Goal: Task Accomplishment & Management: Complete application form

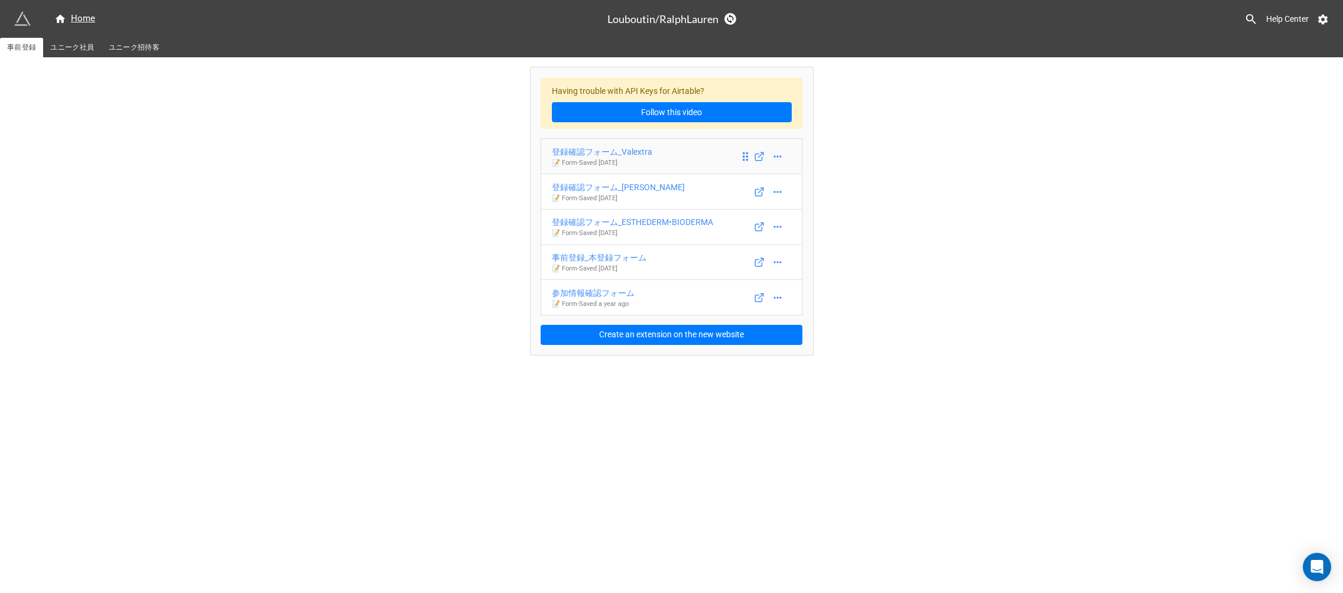
click at [746, 155] on icon at bounding box center [745, 156] width 11 height 11
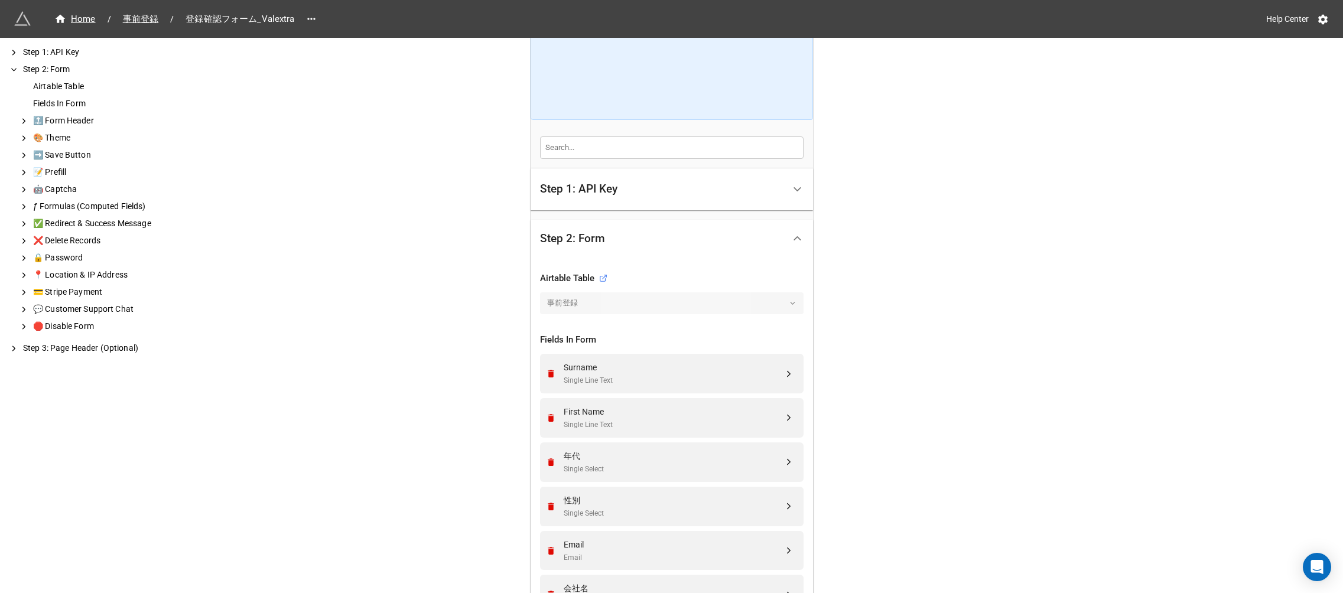
scroll to position [274, 0]
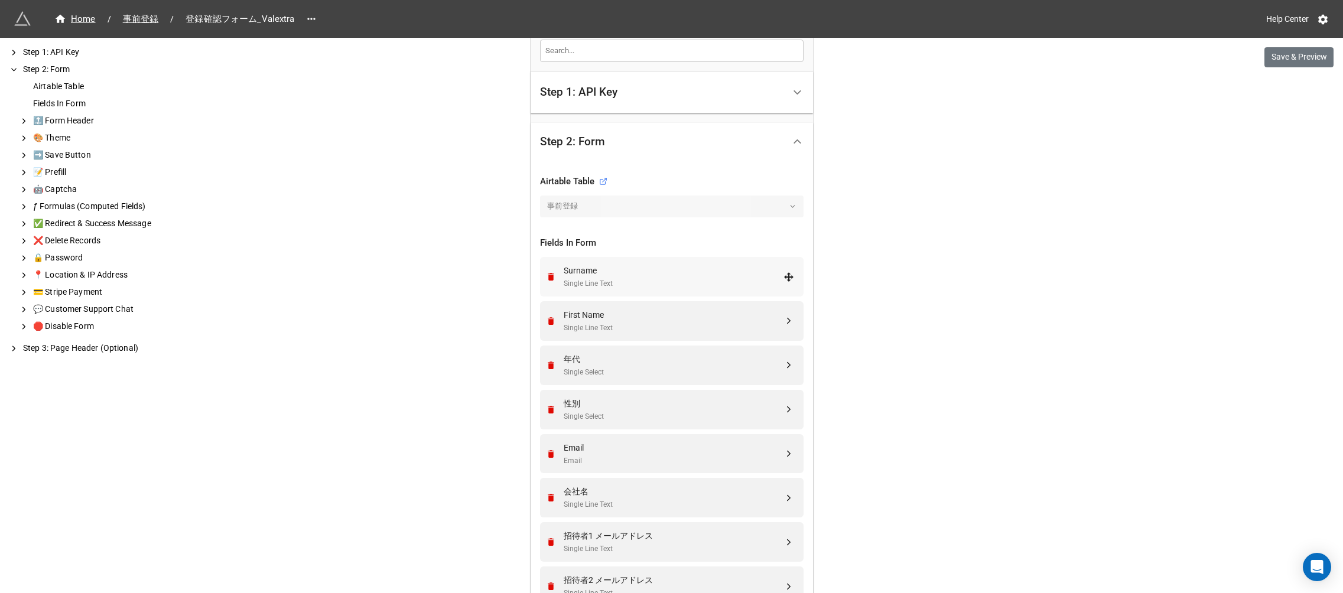
click at [594, 271] on div "Surname" at bounding box center [674, 270] width 220 height 13
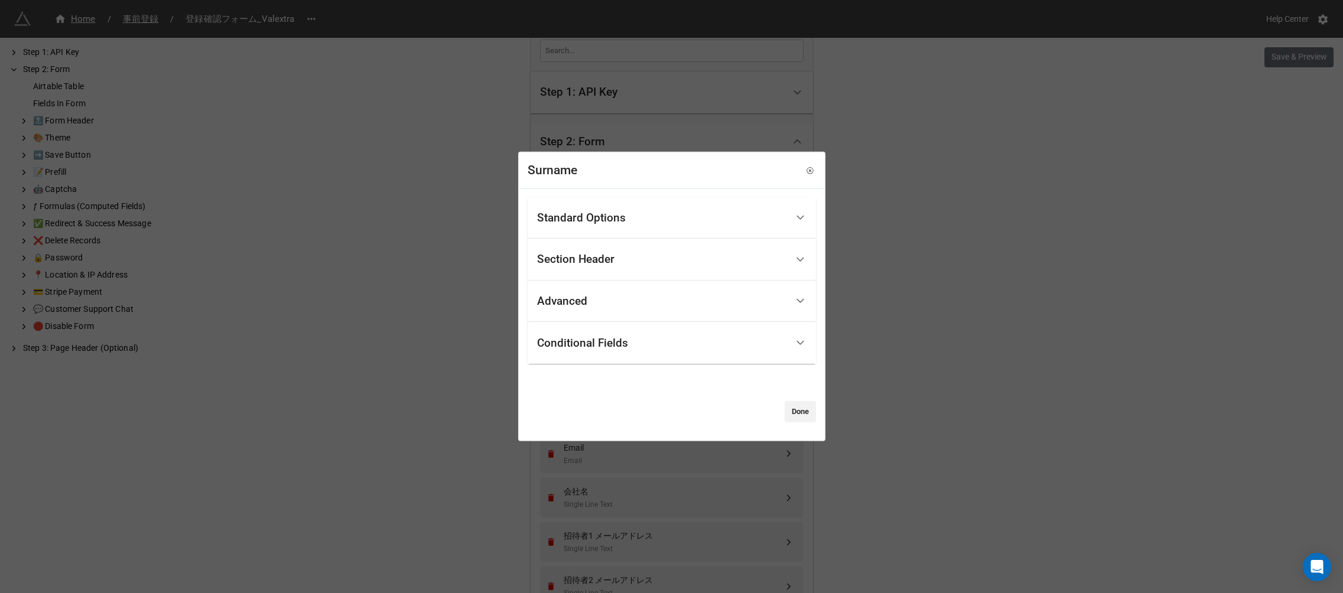
click at [589, 221] on div "Standard Options" at bounding box center [581, 218] width 89 height 12
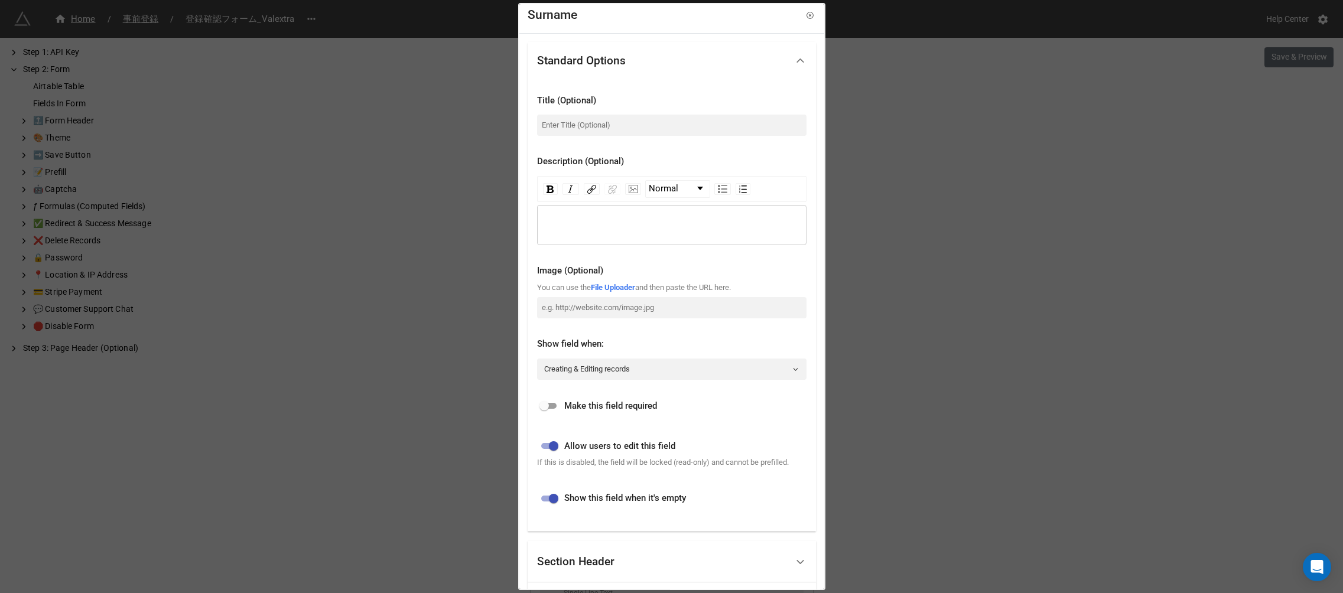
scroll to position [0, 0]
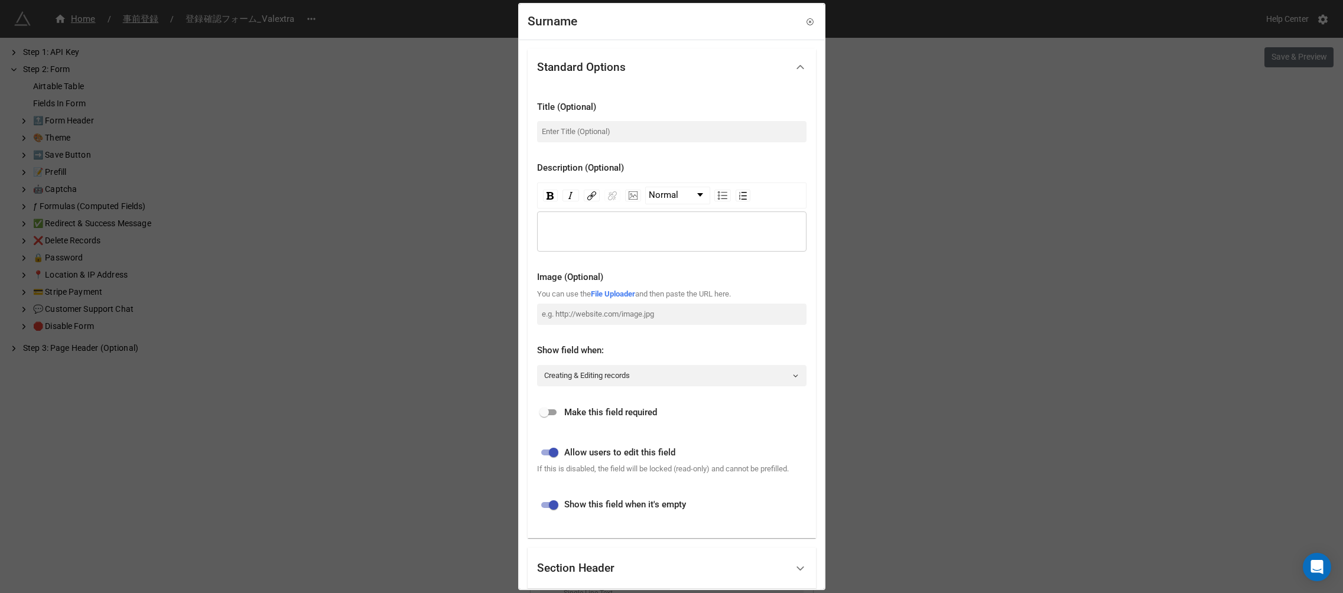
click at [571, 25] on div "Surname" at bounding box center [553, 21] width 50 height 19
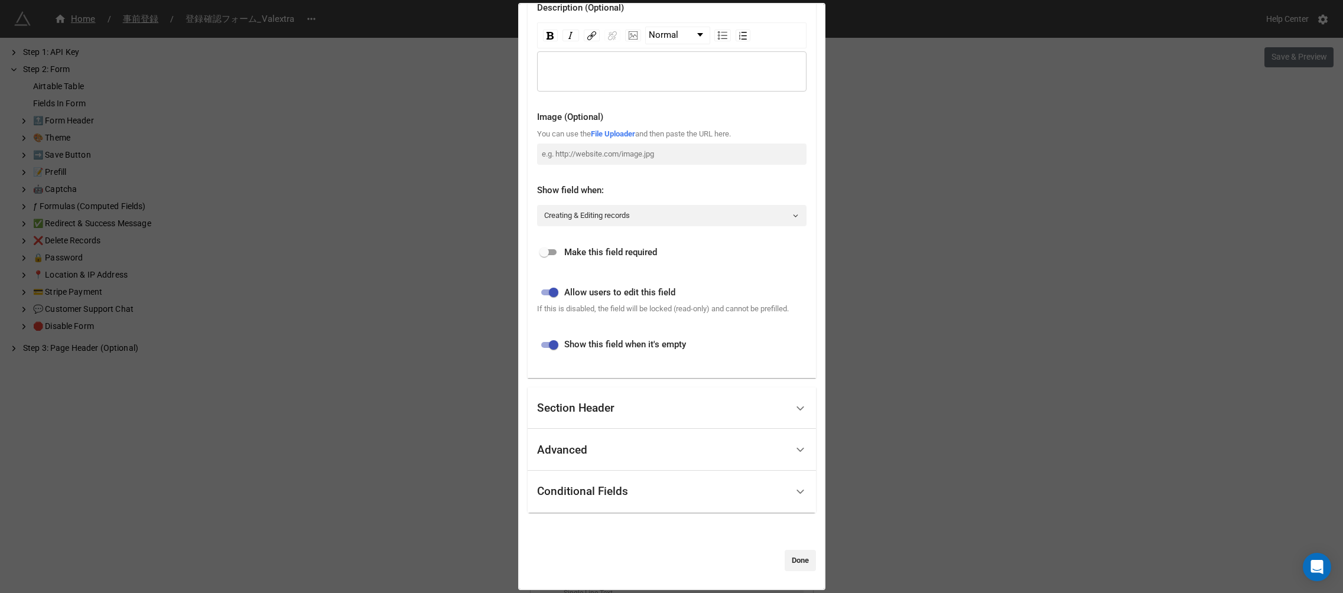
scroll to position [172, 0]
click at [597, 414] on div "Section Header" at bounding box center [575, 408] width 77 height 12
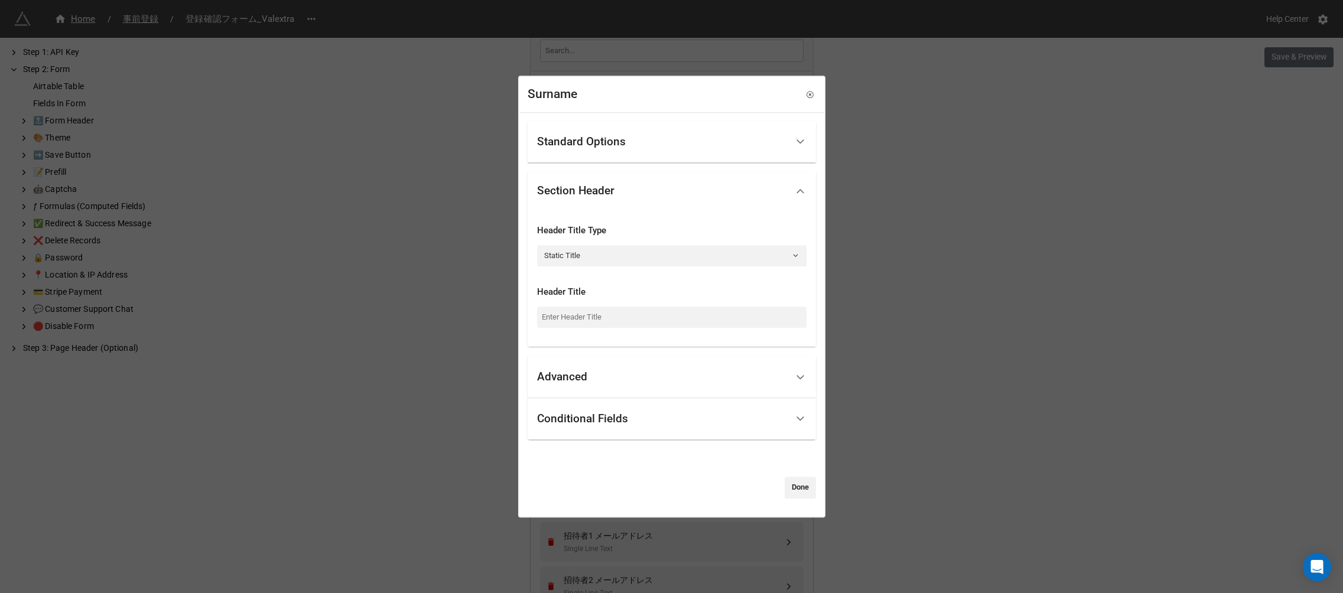
click at [577, 391] on div "Advanced" at bounding box center [672, 377] width 288 height 42
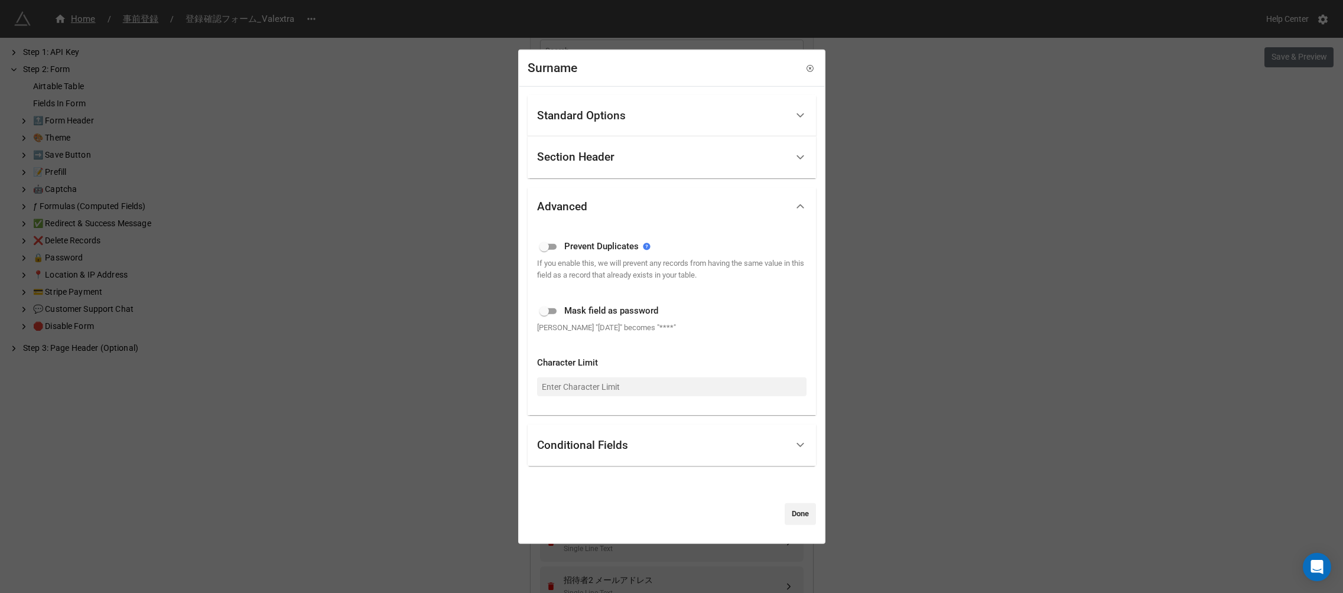
click at [587, 444] on div "Conditional Fields" at bounding box center [582, 446] width 91 height 12
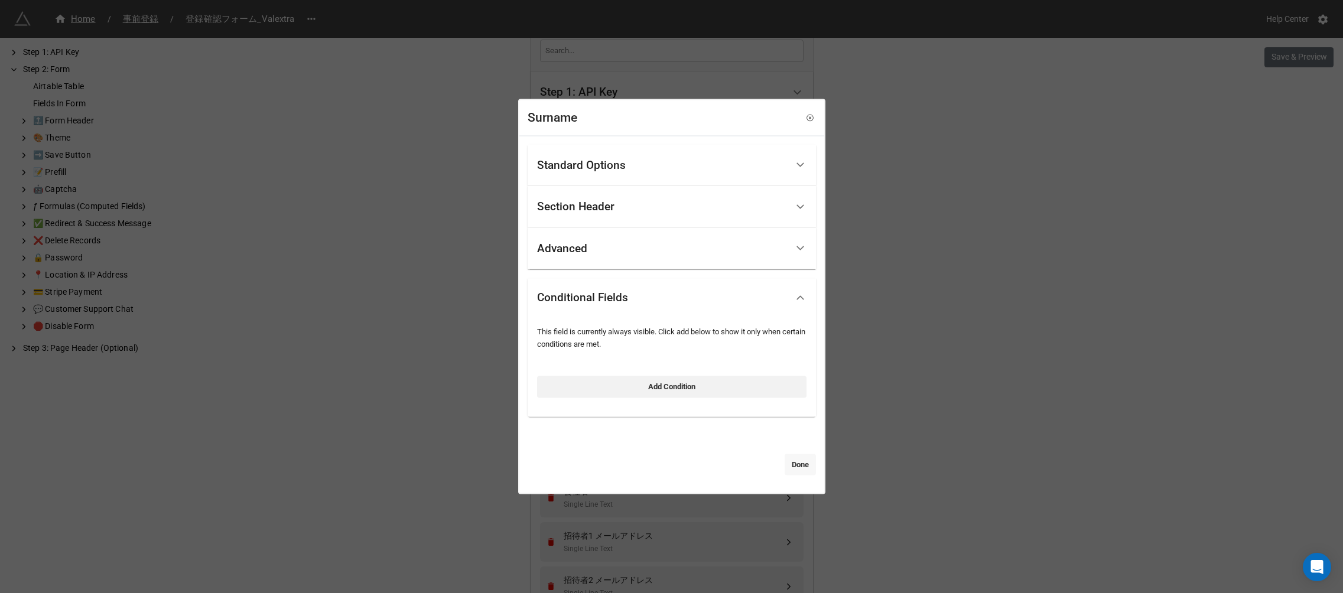
click at [796, 461] on link "Done" at bounding box center [800, 464] width 31 height 21
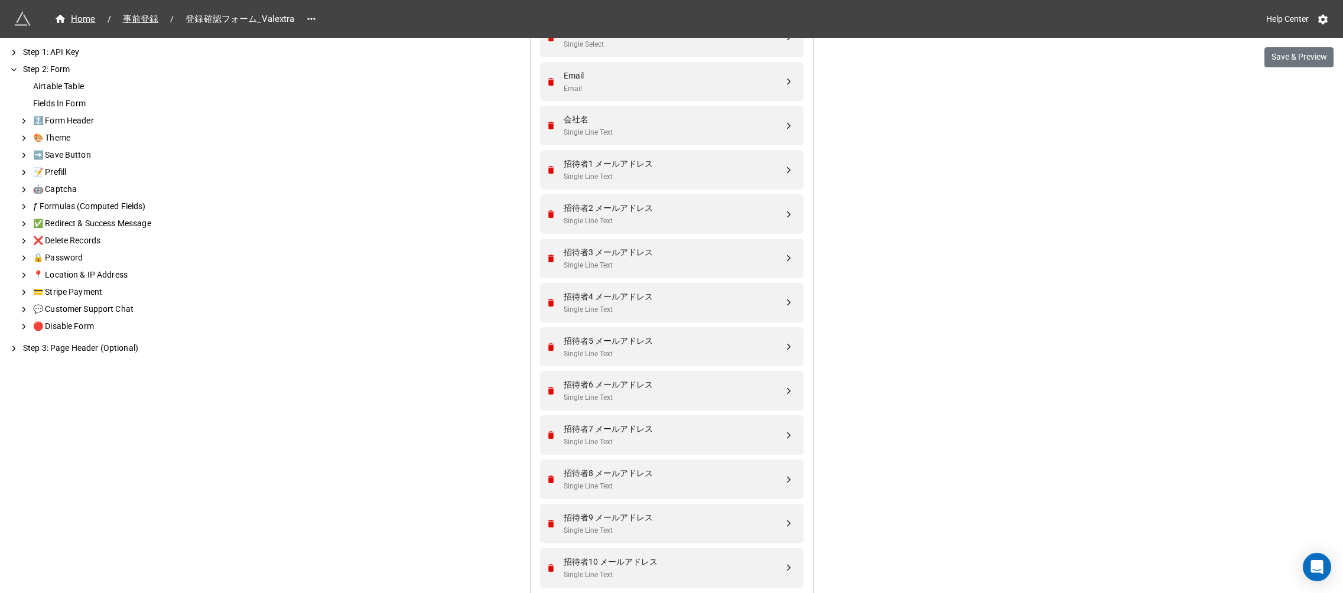
scroll to position [886, 0]
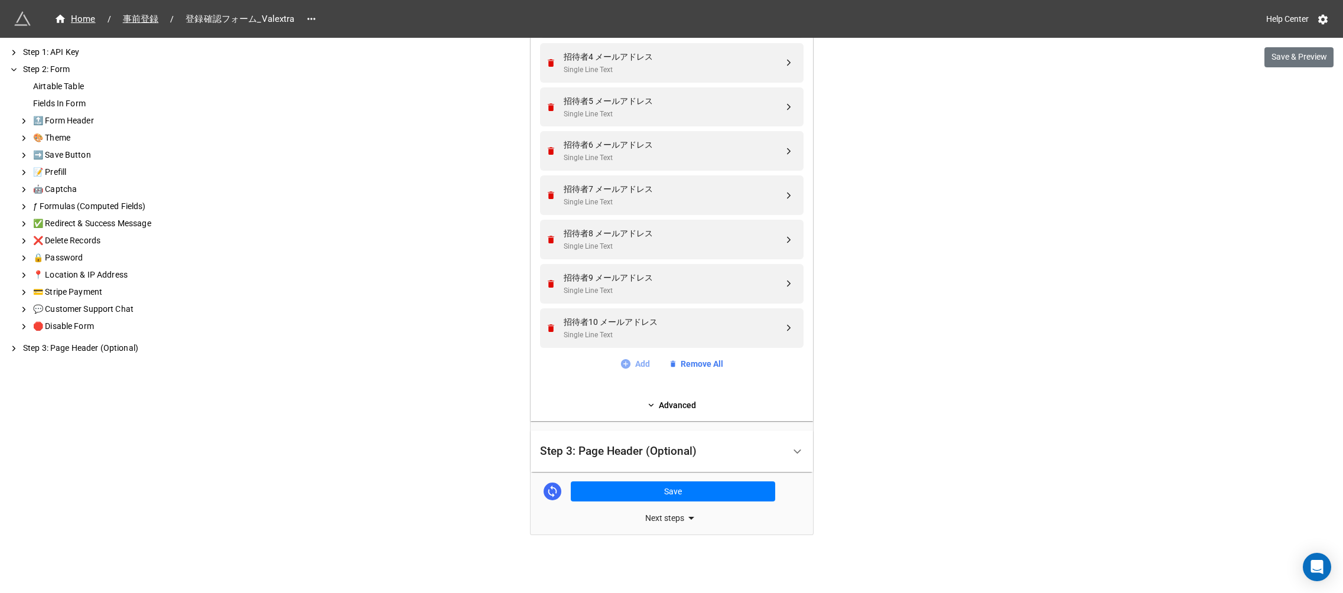
click at [634, 367] on link "Add" at bounding box center [635, 364] width 30 height 13
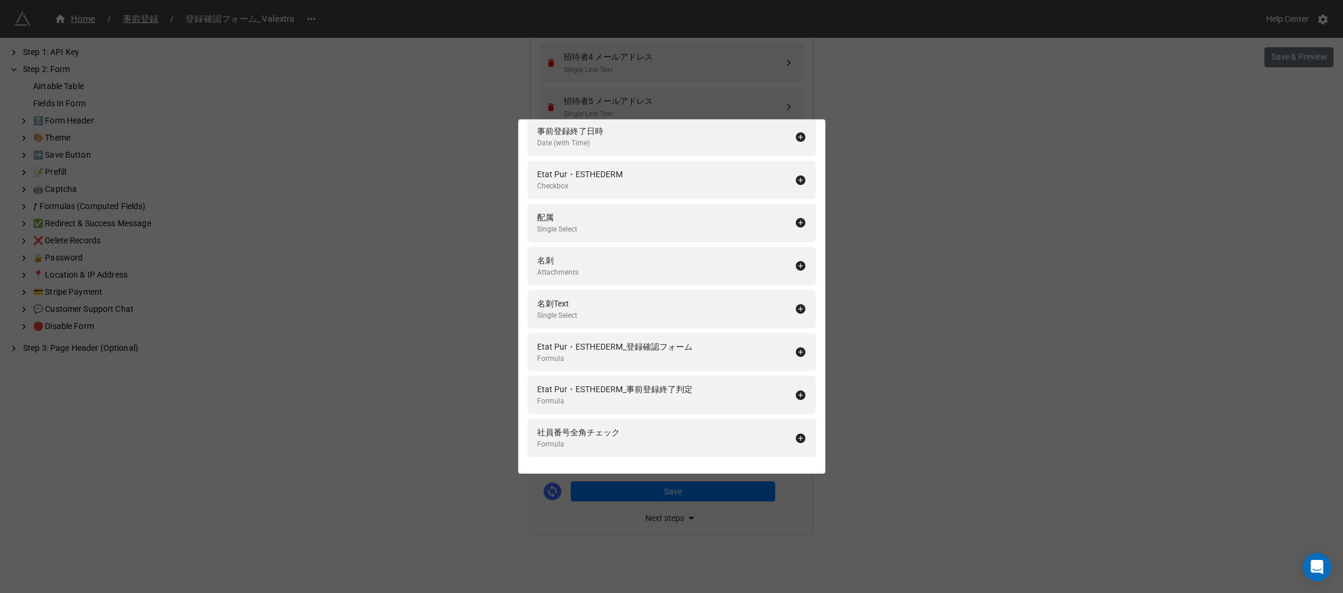
scroll to position [1659, 0]
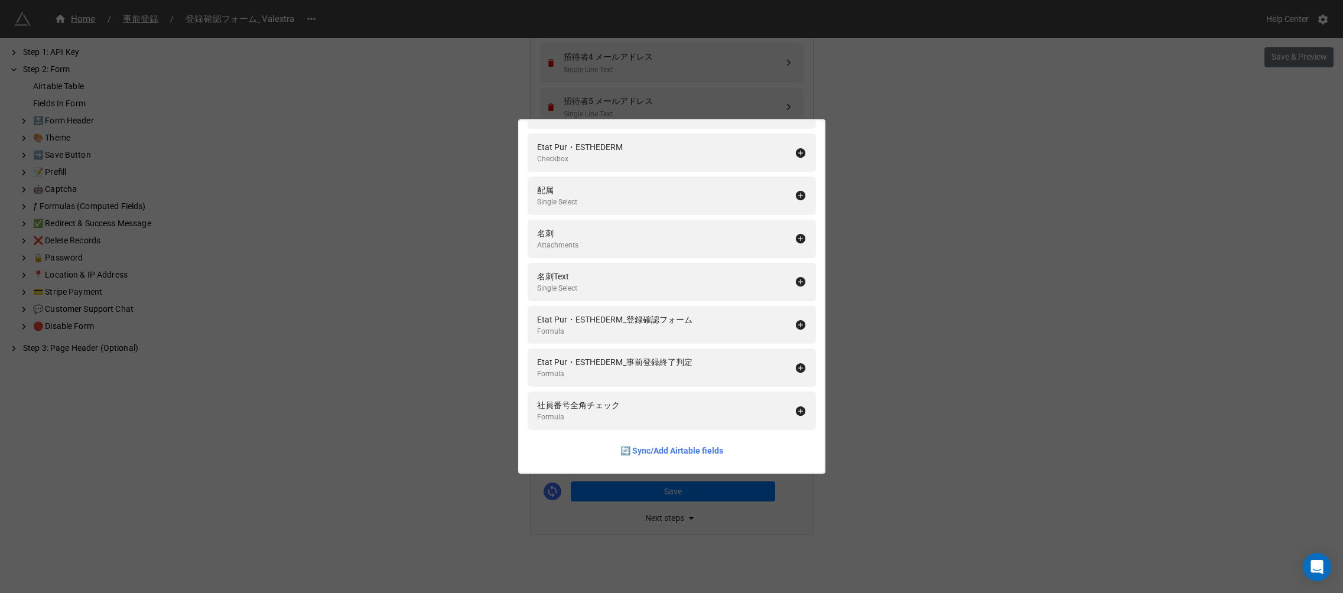
click at [963, 193] on div "Fields In Form Add All 社員番号 Single Line Text 招待者の登録について Checkbox 了承 Checkbox 所属…" at bounding box center [671, 296] width 1343 height 593
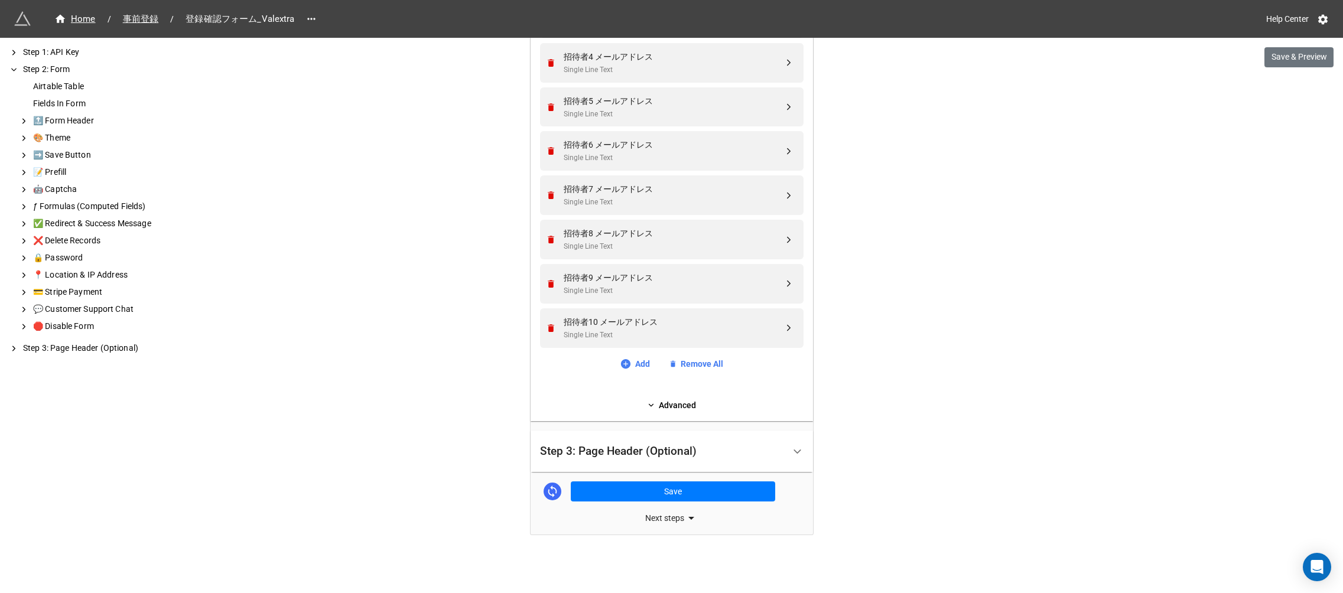
click at [613, 447] on div "Step 3: Page Header (Optional)" at bounding box center [618, 452] width 157 height 12
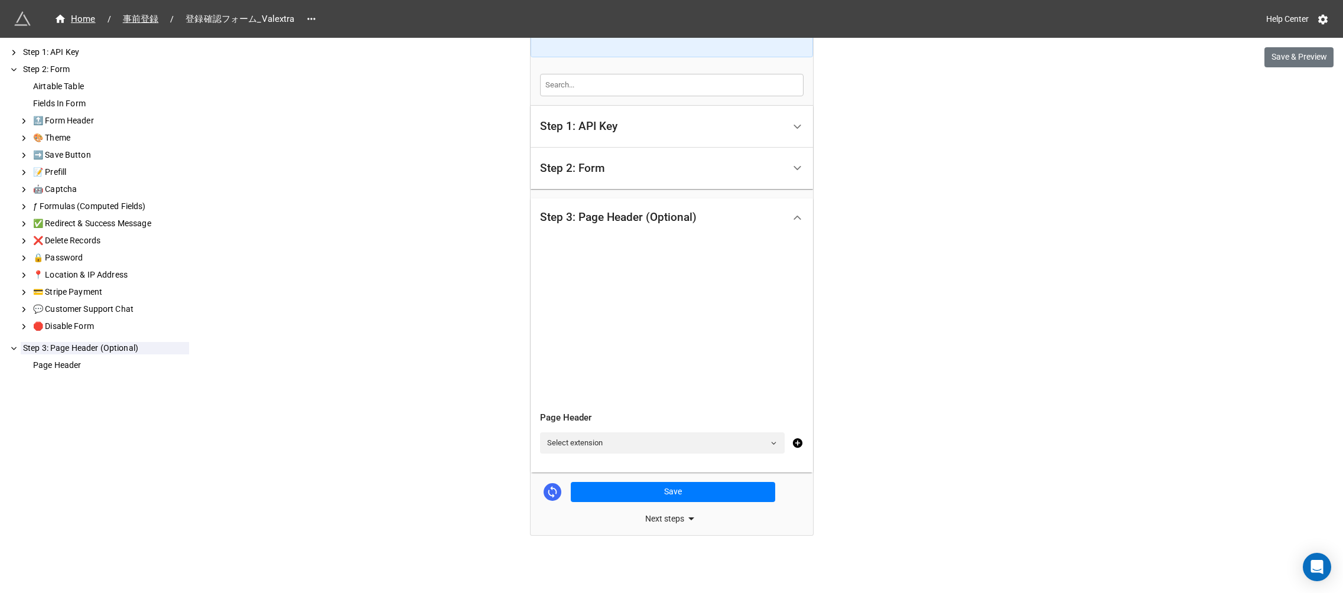
scroll to position [0, 0]
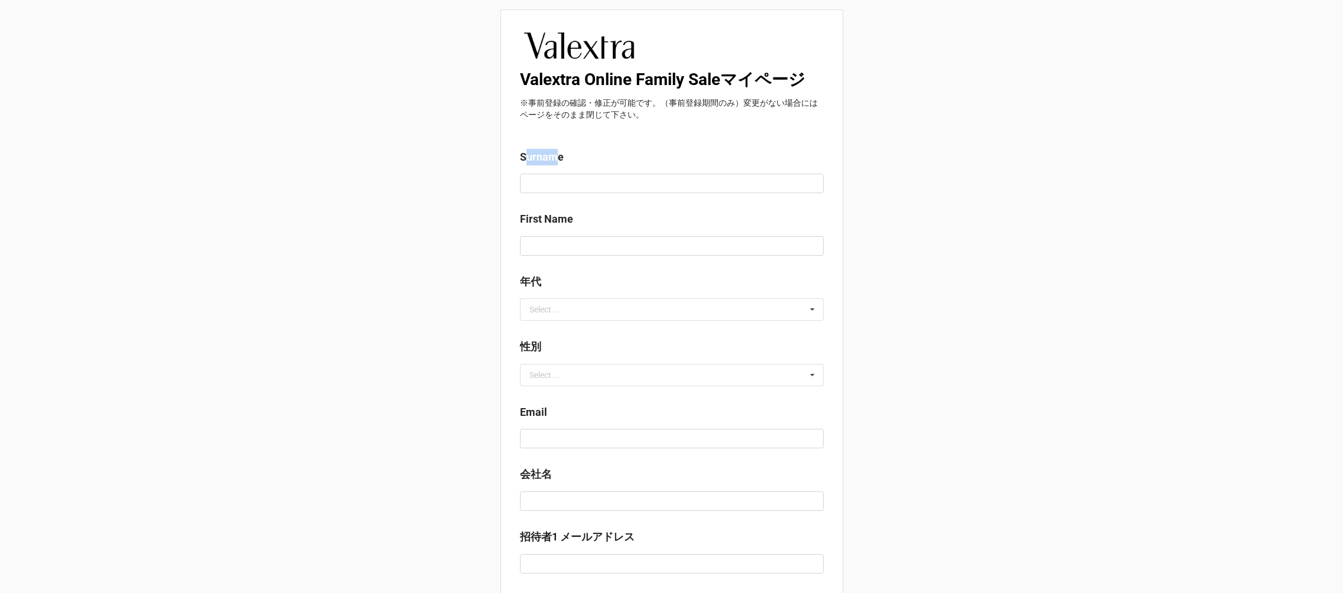
drag, startPoint x: 558, startPoint y: 159, endPoint x: 521, endPoint y: 158, distance: 37.8
click at [521, 158] on label "Surname" at bounding box center [542, 157] width 44 height 17
click at [537, 162] on label "Surname" at bounding box center [542, 157] width 44 height 17
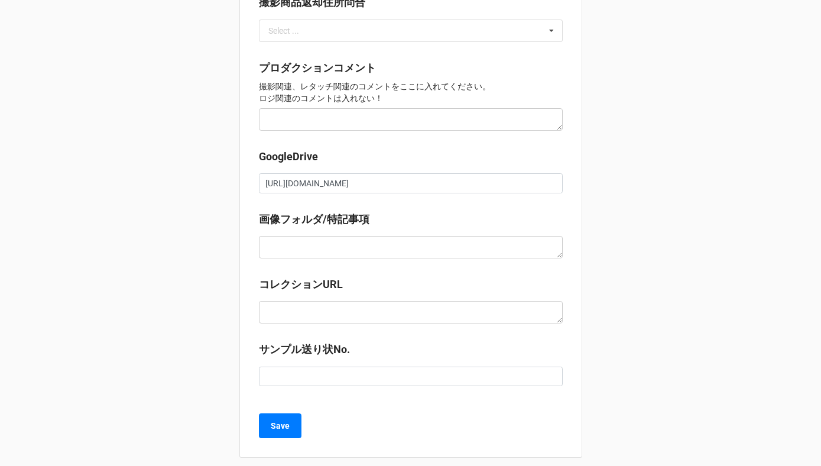
scroll to position [1227, 0]
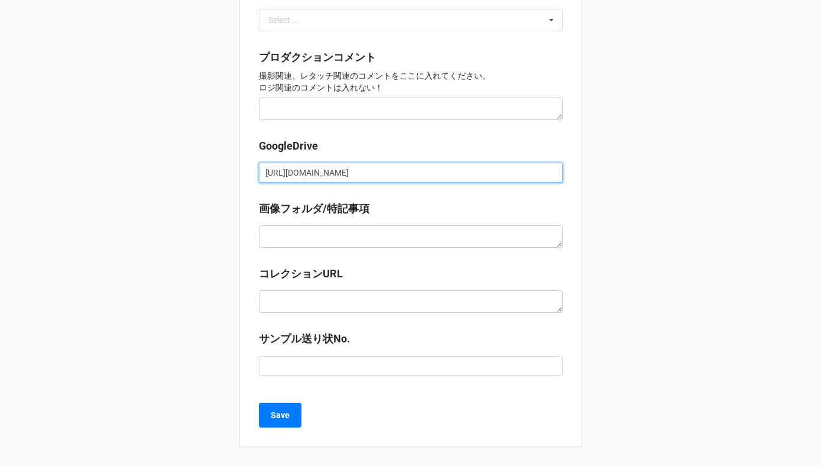
click at [289, 177] on input "https://docs.google.com/spreadsheets/d/1XhgStx2jFwGchtkv7f1YRd-WjQV73O42/edit?g…" at bounding box center [411, 173] width 304 height 20
drag, startPoint x: 264, startPoint y: 174, endPoint x: 359, endPoint y: 176, distance: 95.2
click at [359, 176] on input "https://docs.google.com/spreadsheets/d/1XhgStx2jFwGchtkv7f1YRd-WjQV73O42/edit?g…" at bounding box center [411, 173] width 304 height 20
click at [372, 176] on input "https://docs.google.com/spreadsheets/d/1XhgStx2jFwGchtkv7f1YRd-WjQV73O42/edit?g…" at bounding box center [411, 173] width 304 height 20
click at [305, 174] on input "https://docs.google.com/spreadsheets/d/1XhgStx2jFwGchtkv7f1YRd-WjQV73O42/edit?g…" at bounding box center [411, 173] width 304 height 20
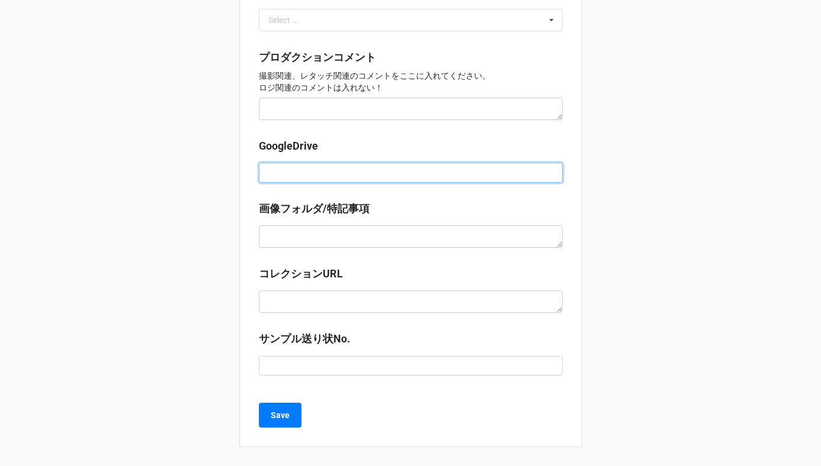
paste input "https://docs.google.com/spreadsheets/d/1XhgStx2jFwGchtkv7f1YRd-WjQV73O42/edit?g…"
type input "https://docs.google.com/spreadsheets/d/1XhgStx2jFwGchtkv7f1YRd-WjQV73O42/edit?g…"
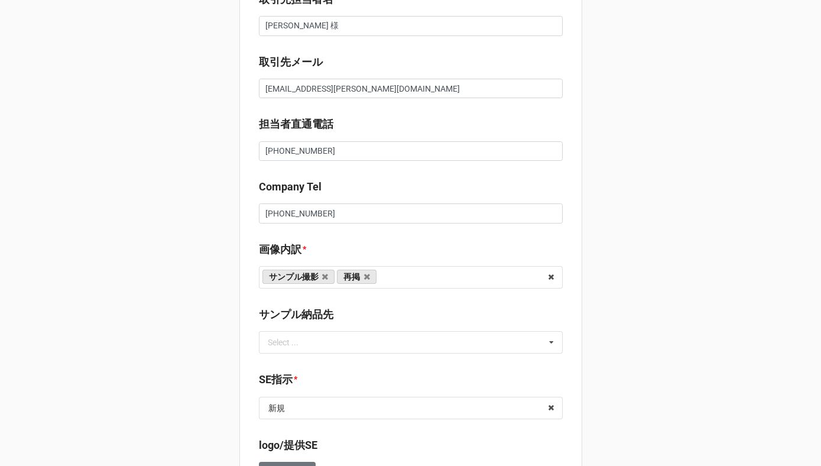
scroll to position [0, 0]
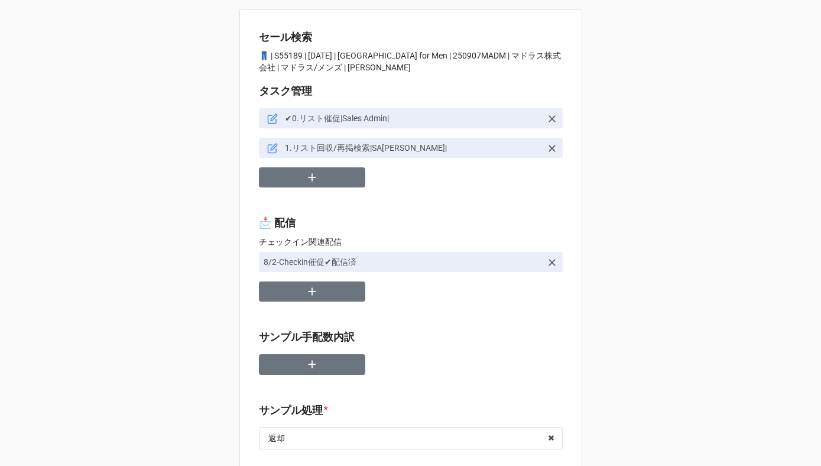
click at [289, 58] on p "👖 | S55189 | 09/07 (日) | madras for Men | 250907MADM | マドラス株式会社 | マドラス/メンズ | 川島" at bounding box center [411, 62] width 304 height 24
copy p "55189"
click at [333, 174] on button "button" at bounding box center [312, 177] width 106 height 21
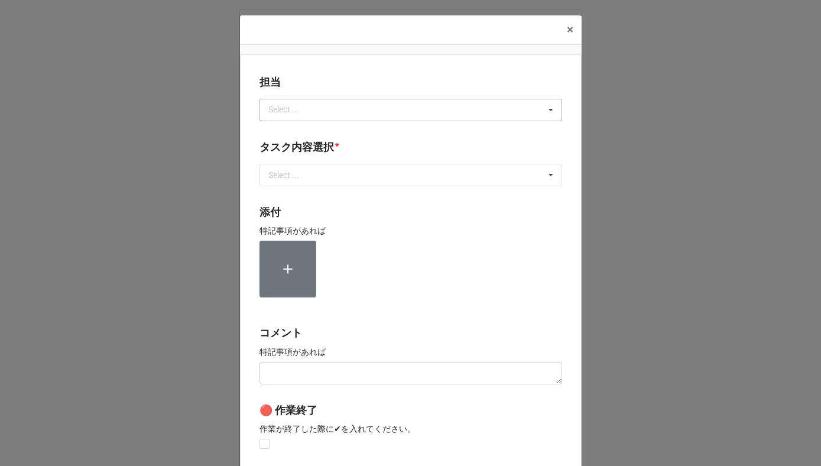
click at [287, 109] on div "Select ..." at bounding box center [290, 110] width 51 height 14
type input "川島"
click at [290, 131] on div "川島" at bounding box center [410, 132] width 301 height 22
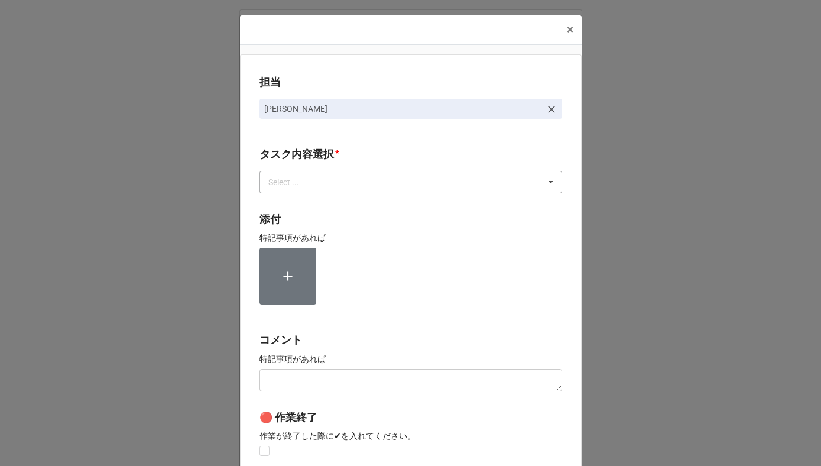
click at [287, 189] on div "Select ... 1~13一気通貫に作業中 0.リスト催促 1.リスト回収/再掲検索 2.期待値精査 3.画像/サンプル手配(画像内訳) 4.Checki…" at bounding box center [410, 182] width 303 height 22
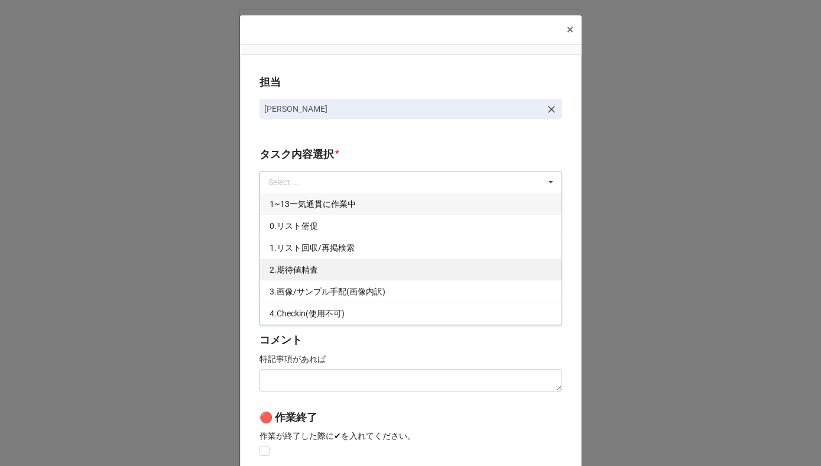
click at [293, 266] on span "2.期待値精査" at bounding box center [293, 269] width 48 height 9
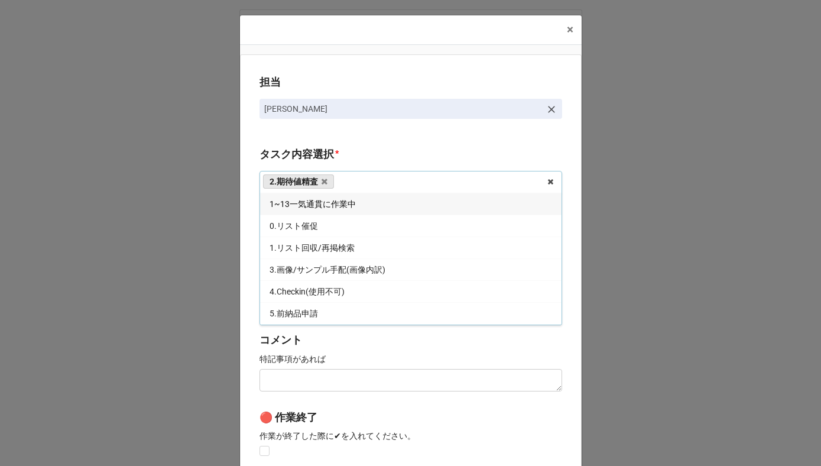
click at [251, 253] on div "担当 川島 タスク内容選択 * 2.期待値精査 1~13一気通貫に作業中 0.リスト催促 1.リスト回収/再掲検索 3.画像/サンプル手配(画像内訳) 4.C…" at bounding box center [411, 292] width 342 height 476
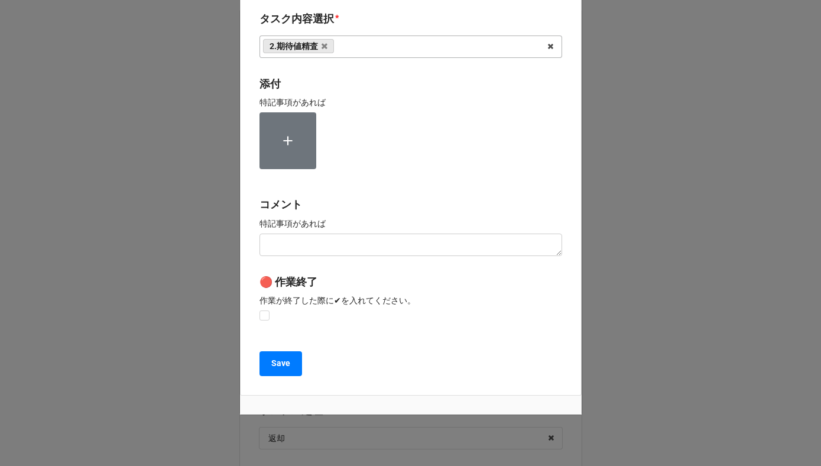
scroll to position [158, 0]
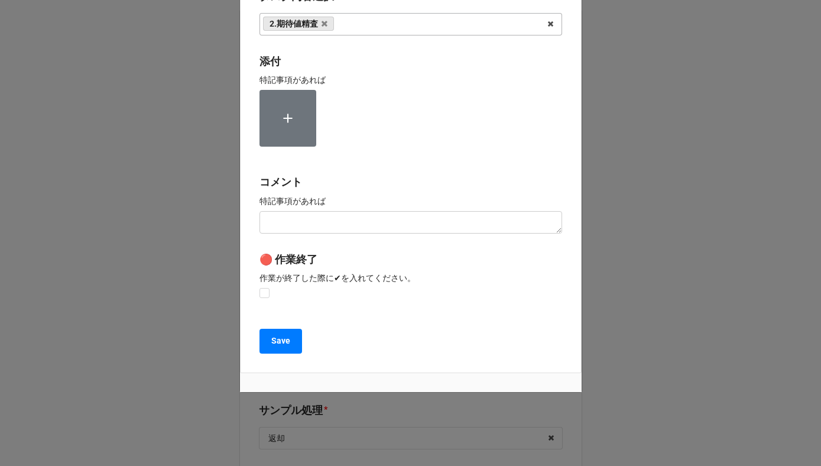
click at [262, 298] on div "🔴 作業終了 作業が終了した際に✔︎を入れてください。" at bounding box center [410, 276] width 303 height 50
click at [260, 288] on label at bounding box center [264, 288] width 10 height 0
checkbox input "true"
click at [272, 336] on b "Save" at bounding box center [280, 340] width 19 height 12
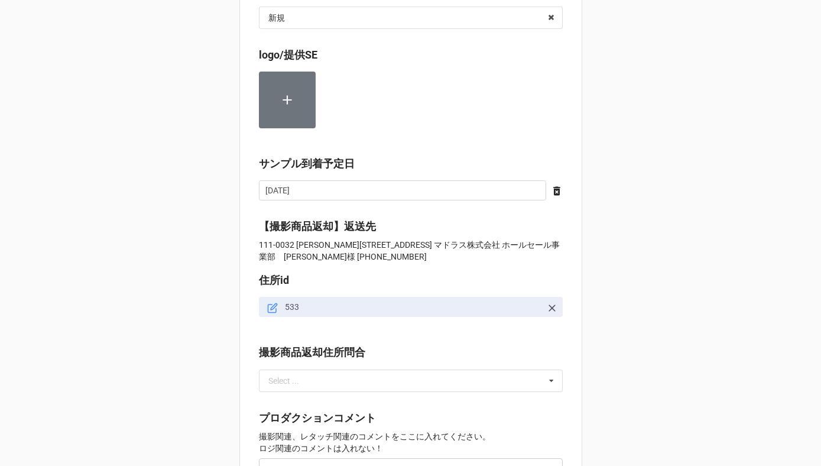
scroll to position [1256, 0]
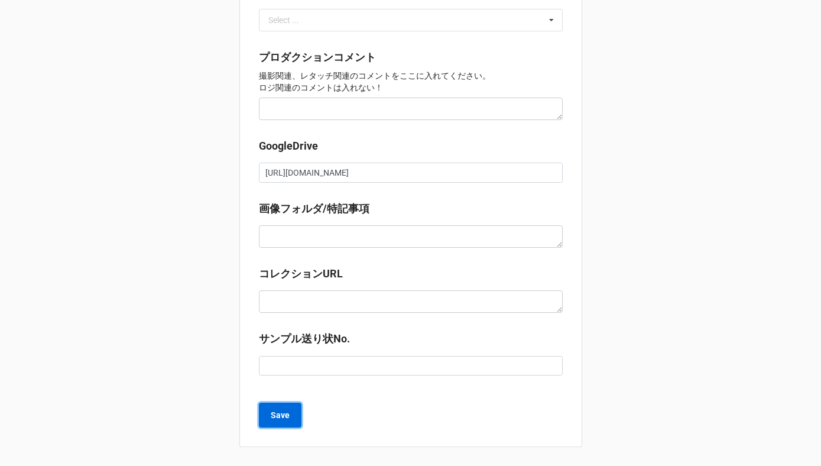
click at [275, 415] on b "Save" at bounding box center [280, 415] width 19 height 12
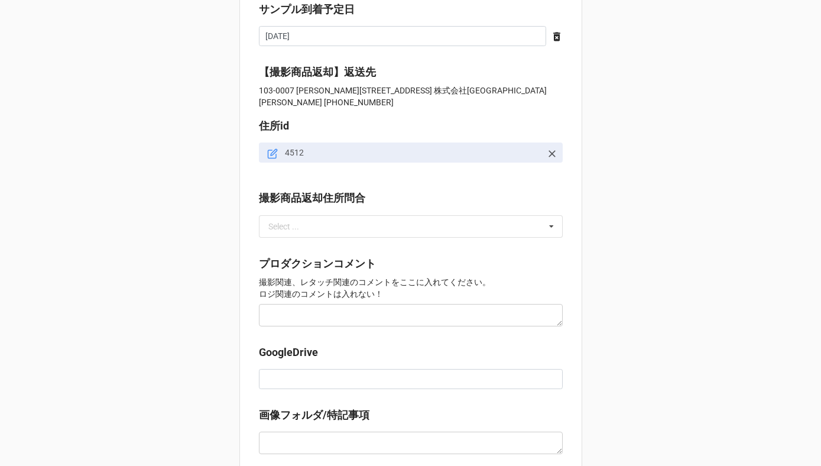
scroll to position [1005, 0]
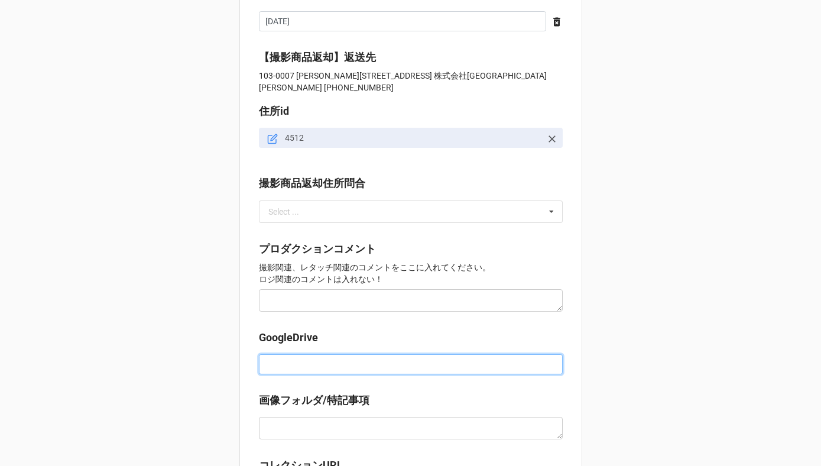
click at [276, 363] on input at bounding box center [411, 364] width 304 height 20
paste input "https://docs.google.com/spreadsheets/d/1UjamGQ_yGhoB0ToA_9CFjib_egxm537Q/edit?g…"
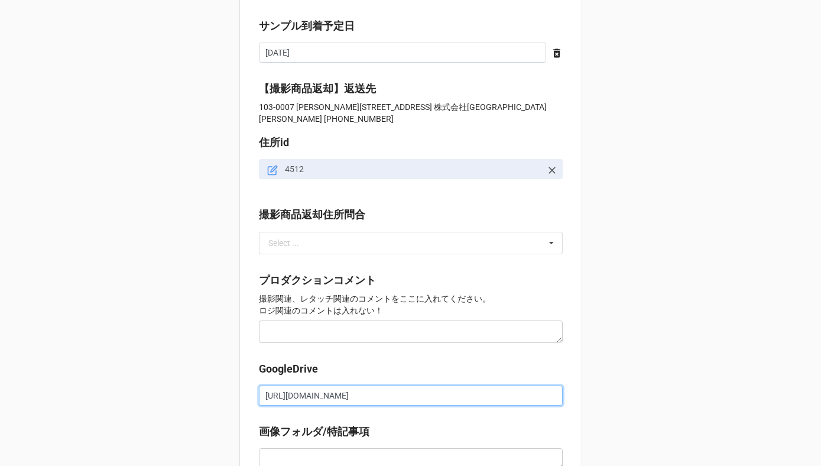
scroll to position [1197, 0]
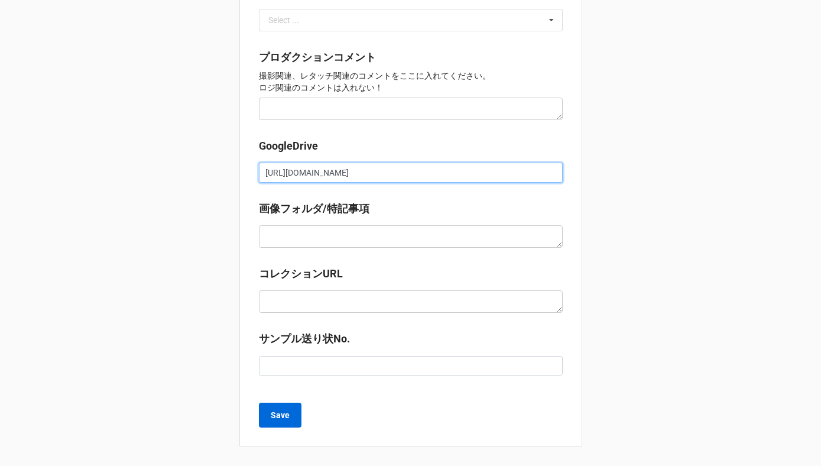
type input "https://docs.google.com/spreadsheets/d/1UjamGQ_yGhoB0ToA_9CFjib_egxm537Q/edit?g…"
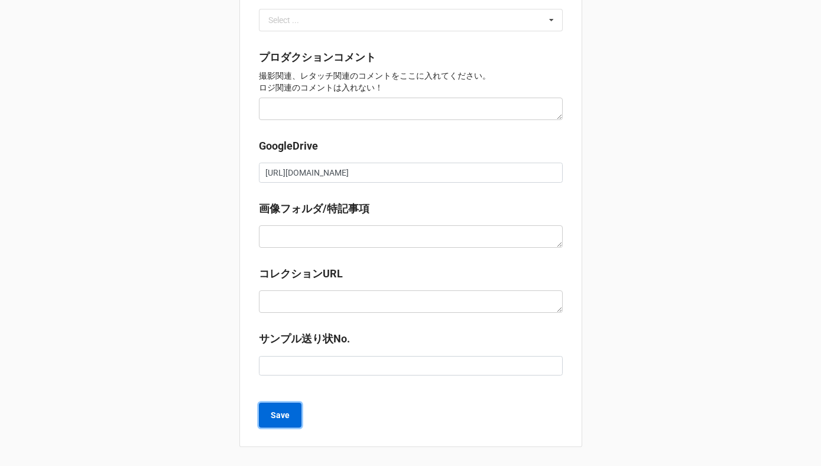
click at [290, 410] on button "Save" at bounding box center [280, 414] width 43 height 25
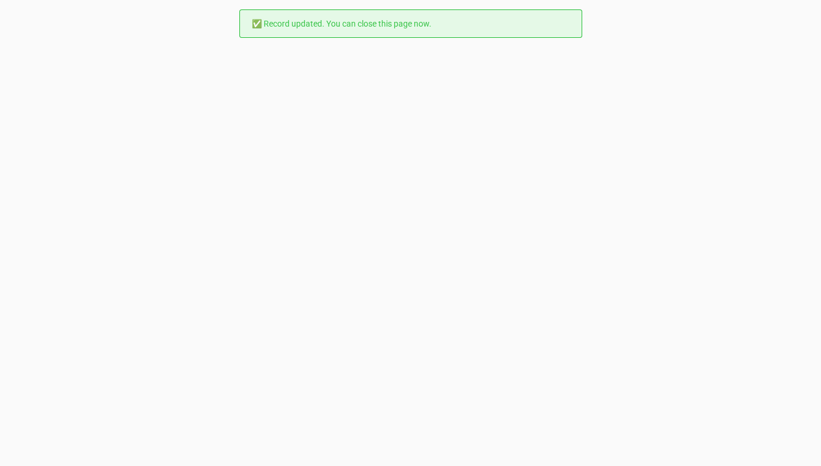
scroll to position [0, 0]
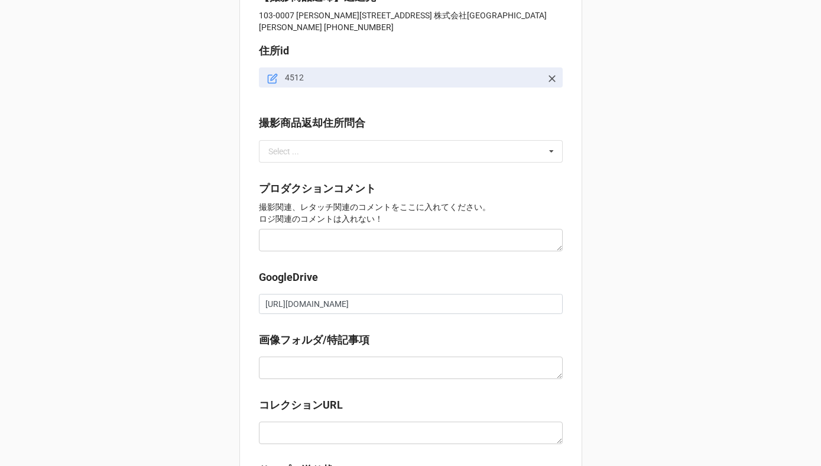
scroll to position [1102, 0]
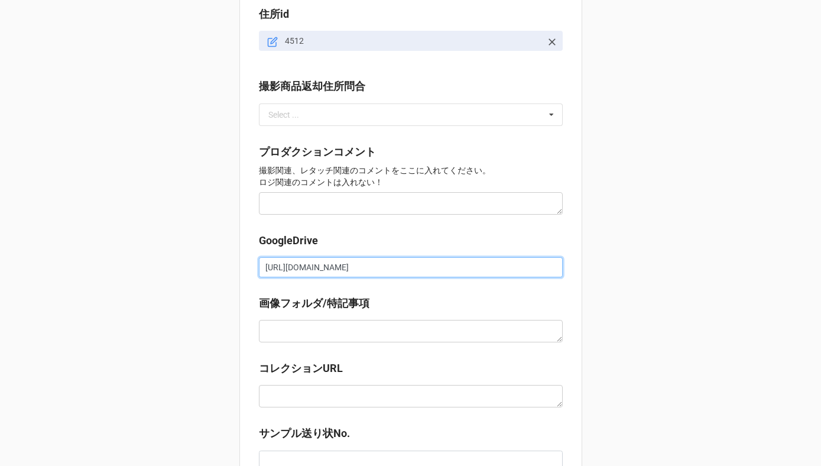
click at [304, 270] on input "[URL][DOMAIN_NAME]" at bounding box center [411, 267] width 304 height 20
paste input "[URL][DOMAIN_NAME]"
type input "[URL][DOMAIN_NAME]"
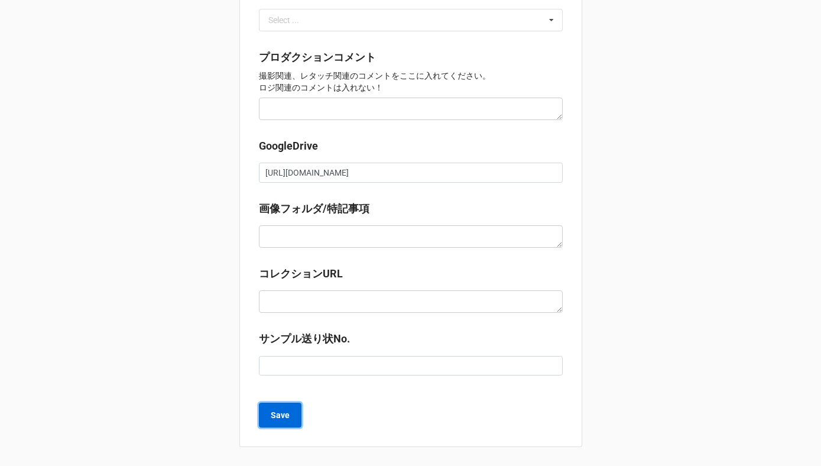
click at [288, 416] on button "Save" at bounding box center [280, 414] width 43 height 25
